Goal: Transaction & Acquisition: Obtain resource

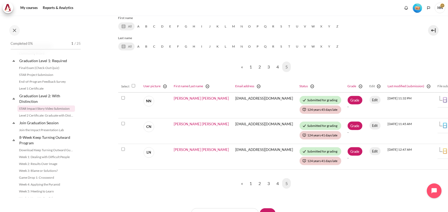
scroll to position [132, 0]
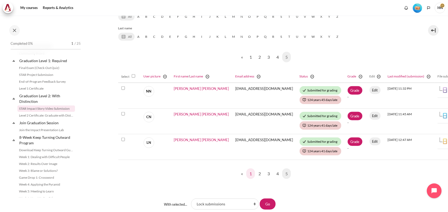
click at [248, 174] on link "1" at bounding box center [250, 173] width 9 height 11
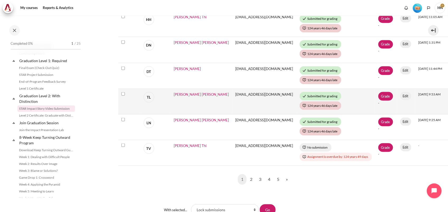
scroll to position [356, 0]
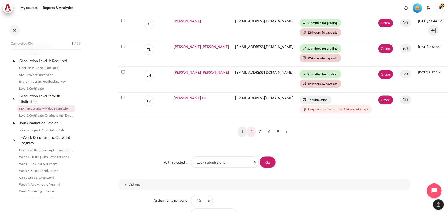
click at [249, 130] on link "2" at bounding box center [251, 131] width 9 height 11
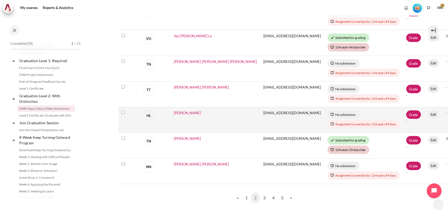
scroll to position [363, 0]
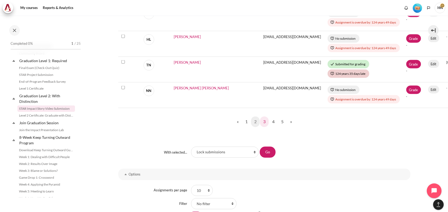
click at [262, 123] on link "3" at bounding box center [264, 121] width 9 height 11
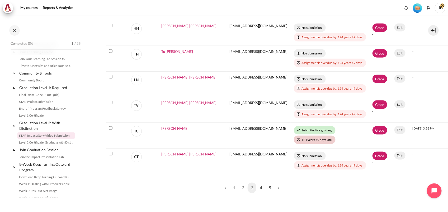
scroll to position [531, 0]
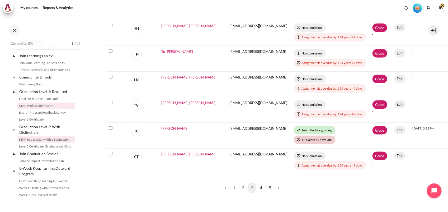
click at [45, 109] on link "STAR Project Submission" at bounding box center [46, 105] width 58 height 6
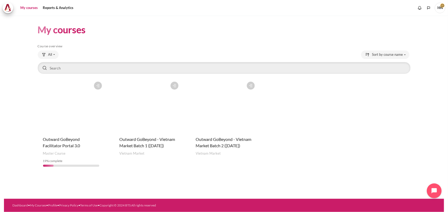
click at [222, 126] on figure "Content" at bounding box center [223, 105] width 67 height 53
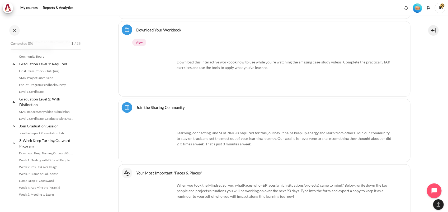
scroll to position [559, 0]
click at [34, 94] on link "Level 1 Certificate" at bounding box center [46, 91] width 58 height 6
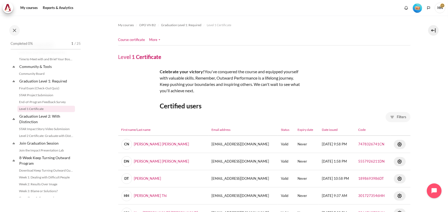
click at [156, 40] on link "More" at bounding box center [154, 39] width 11 height 5
click at [208, 36] on nav "Course certificate More" at bounding box center [264, 40] width 292 height 11
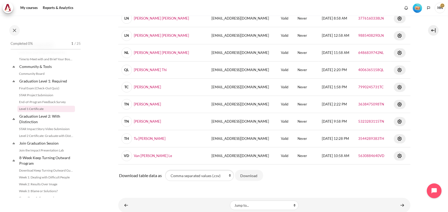
scroll to position [260, 0]
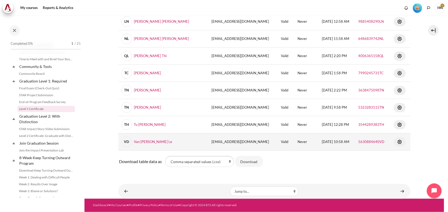
click at [396, 142] on img "Content" at bounding box center [399, 141] width 6 height 6
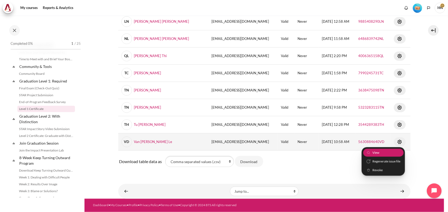
click at [372, 152] on span "View" at bounding box center [375, 152] width 7 height 5
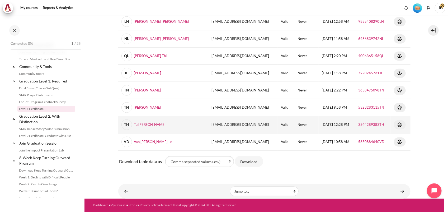
click at [396, 123] on img "Content" at bounding box center [399, 124] width 6 height 6
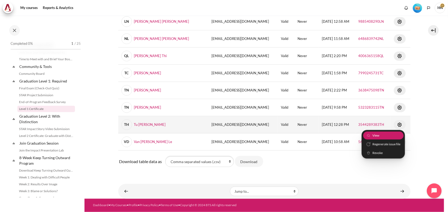
click at [376, 134] on link "View" at bounding box center [383, 135] width 40 height 8
